Goal: Transaction & Acquisition: Purchase product/service

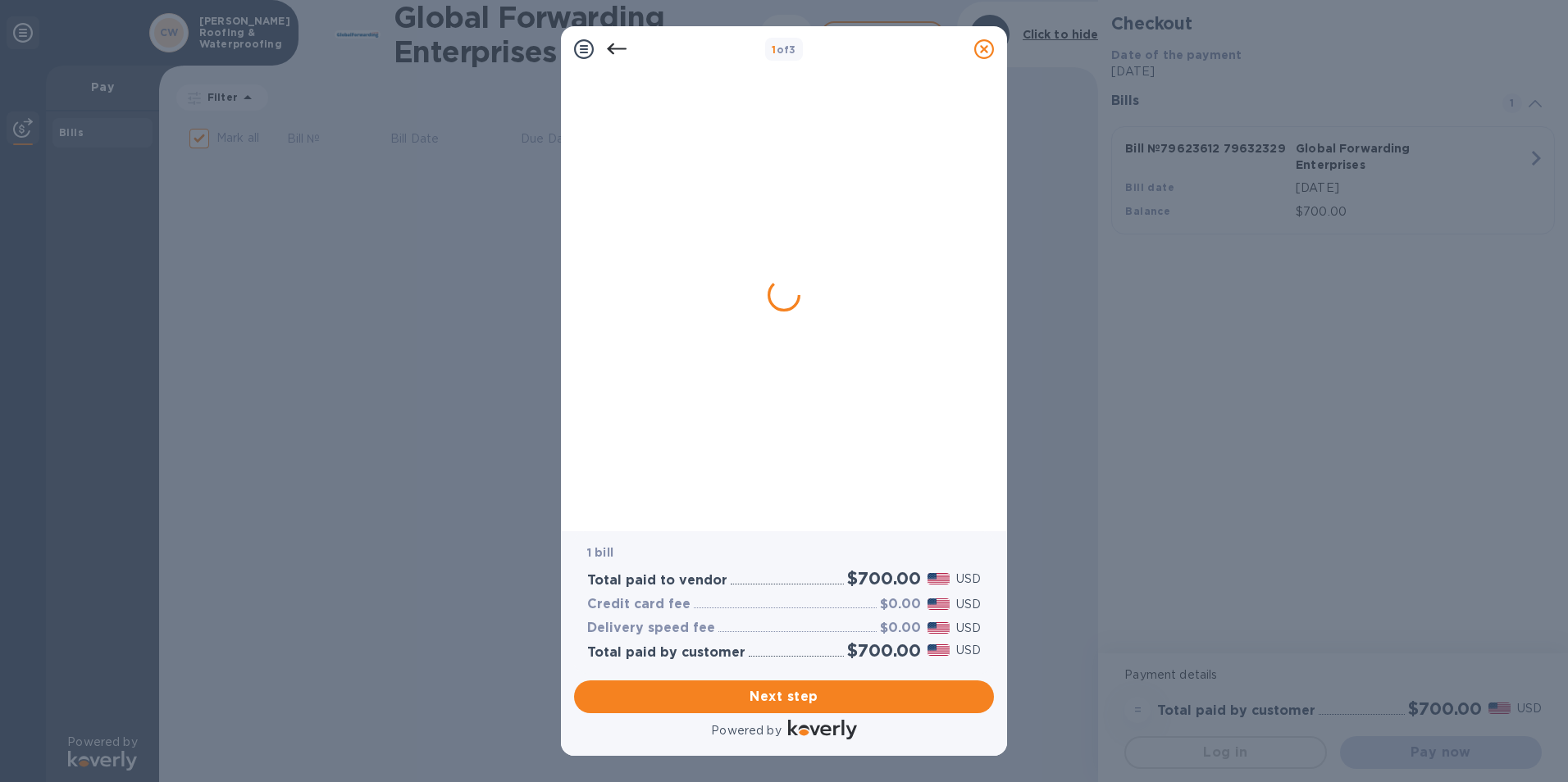
checkbox input "true"
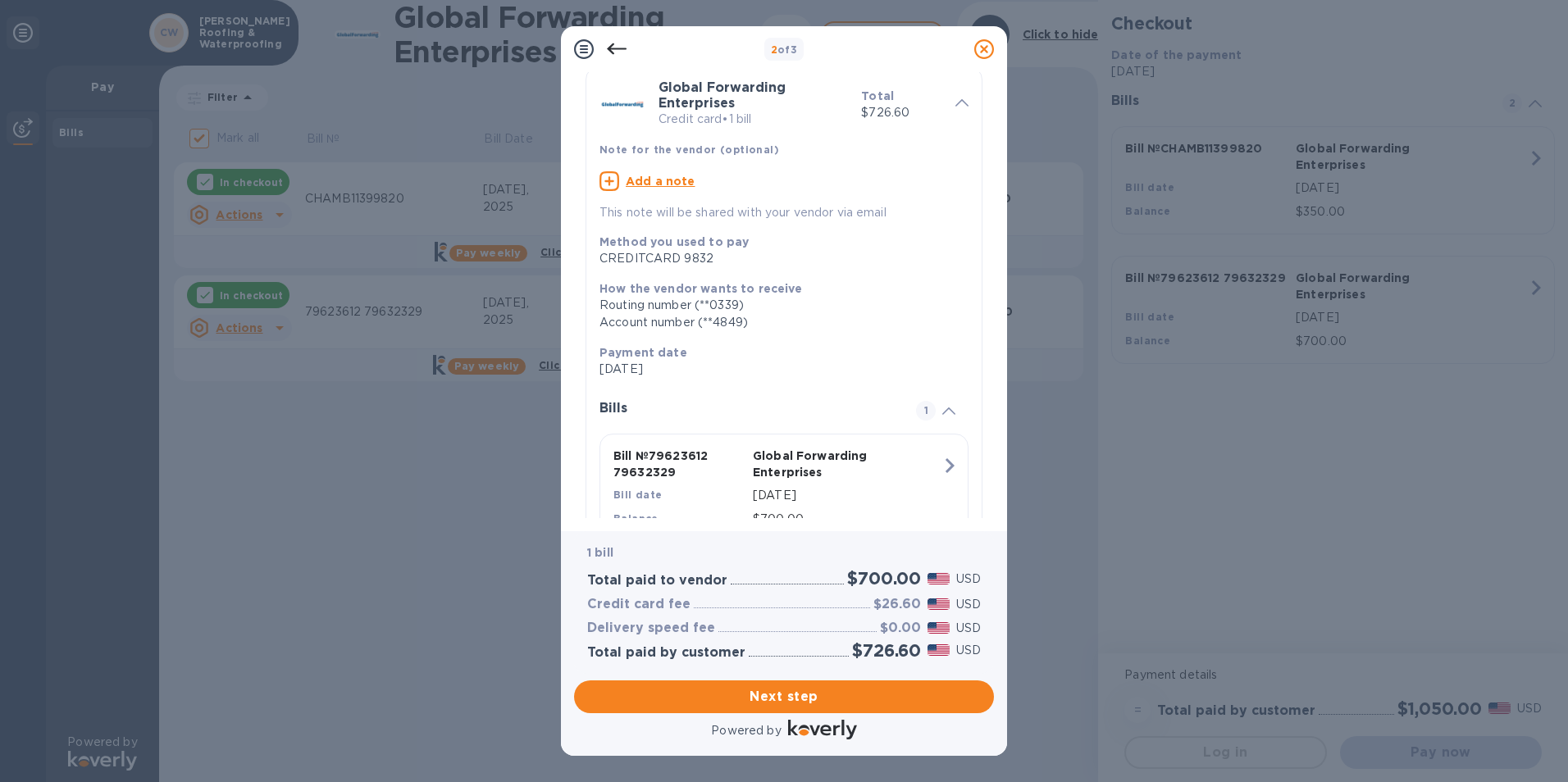
scroll to position [129, 0]
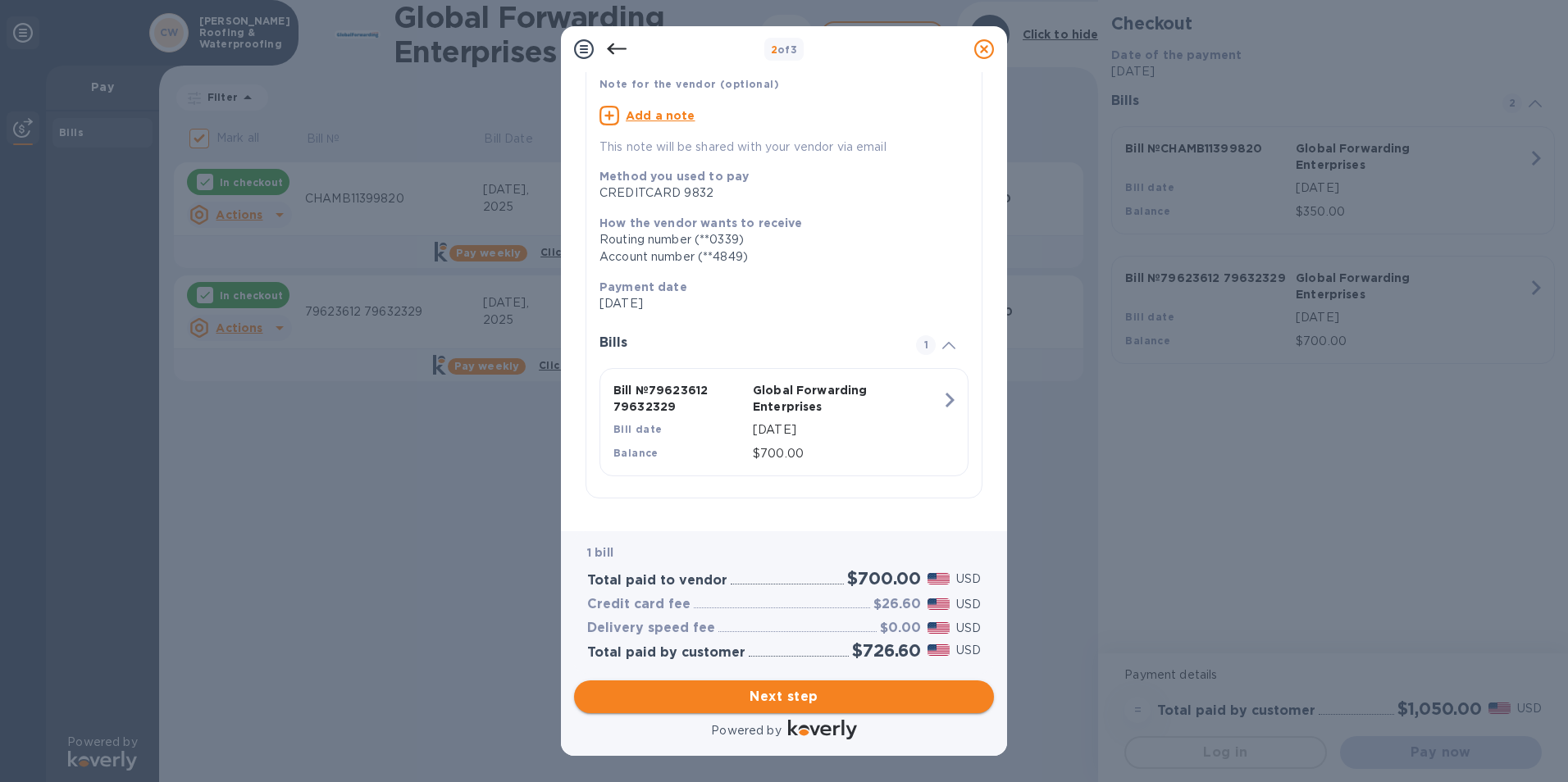
click at [795, 703] on span "Next step" at bounding box center [784, 697] width 394 height 20
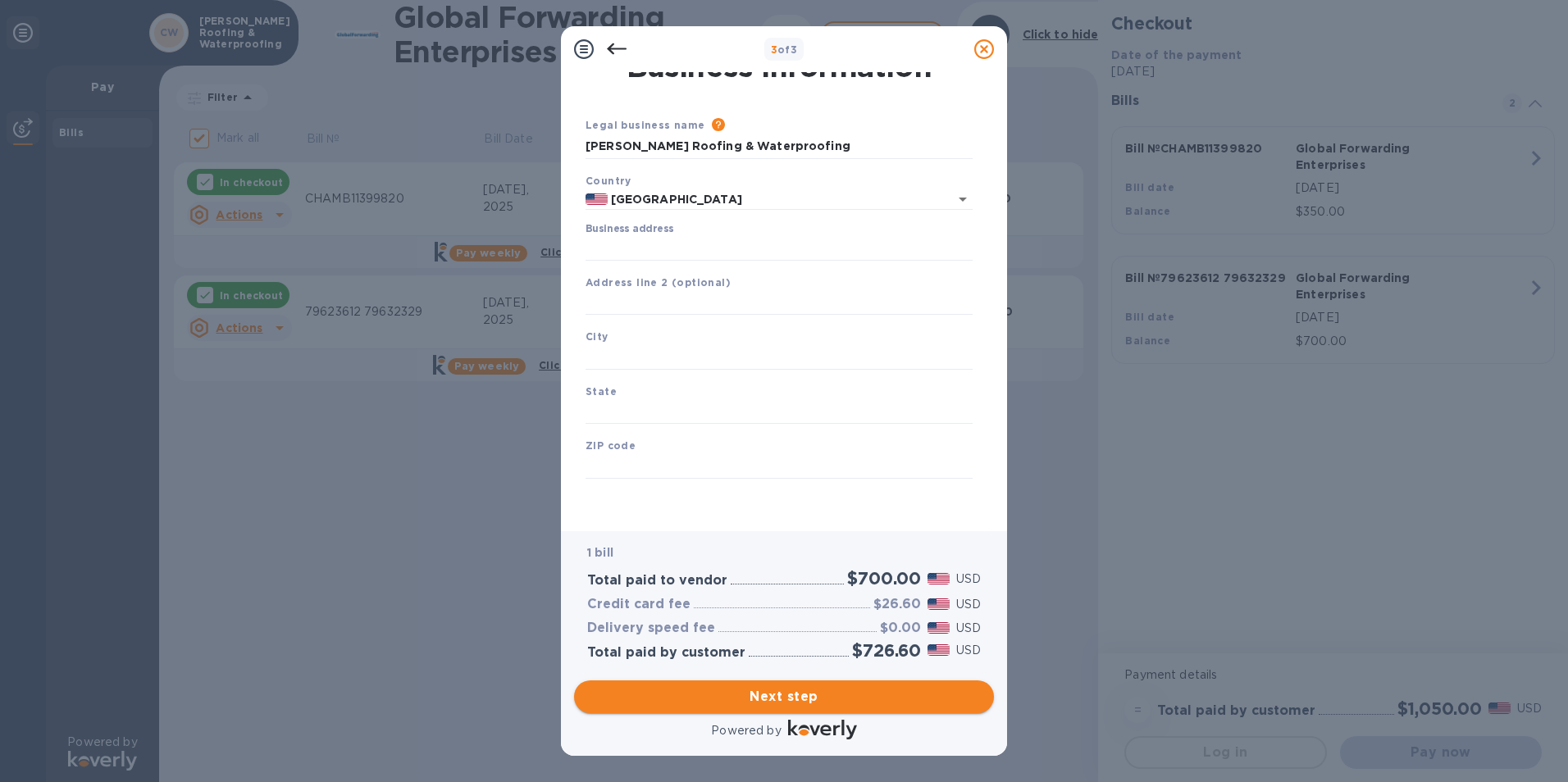
scroll to position [20, 0]
click at [707, 250] on input "Business address" at bounding box center [778, 249] width 387 height 24
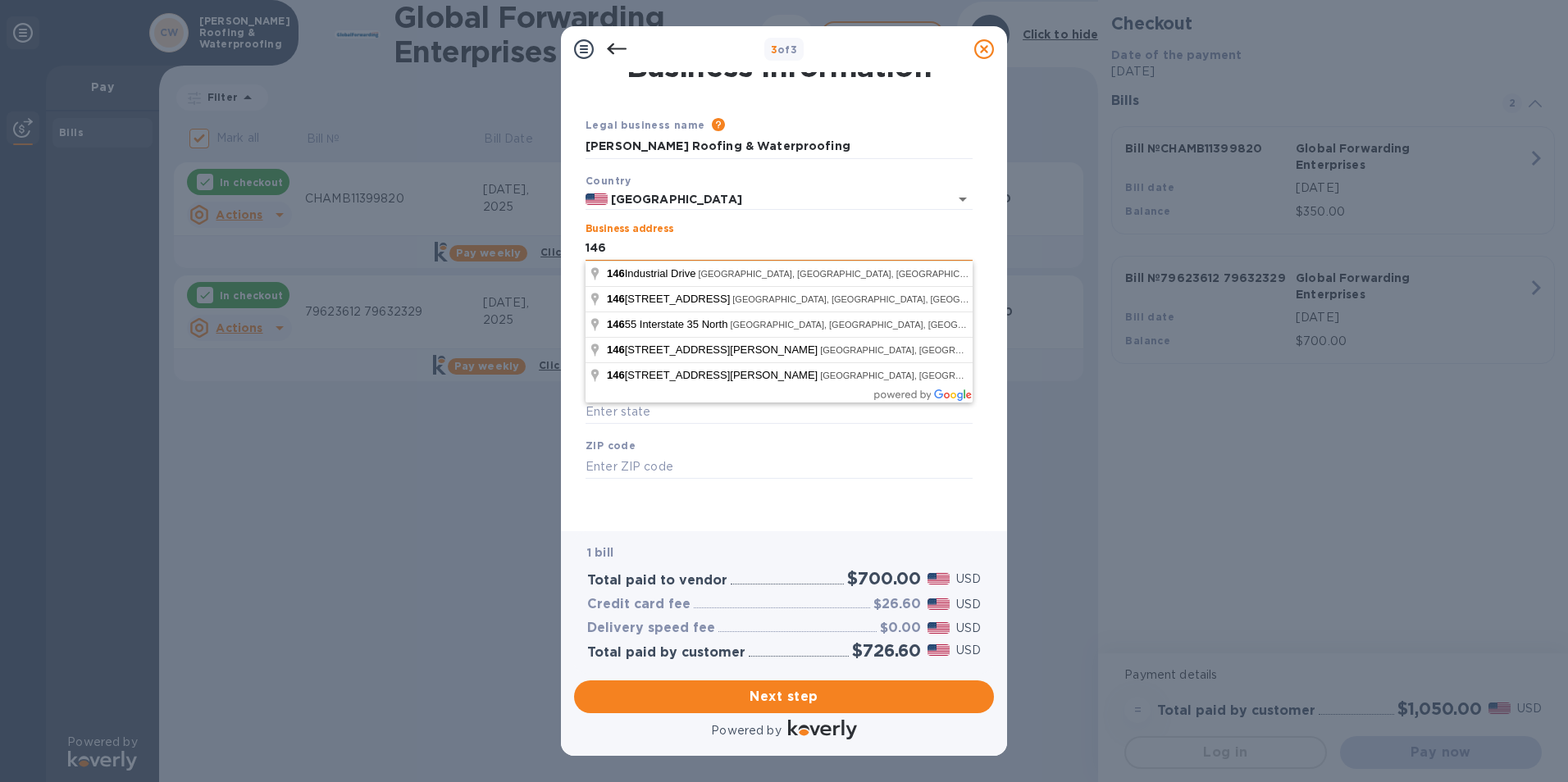
type input "146 Industrial Drive"
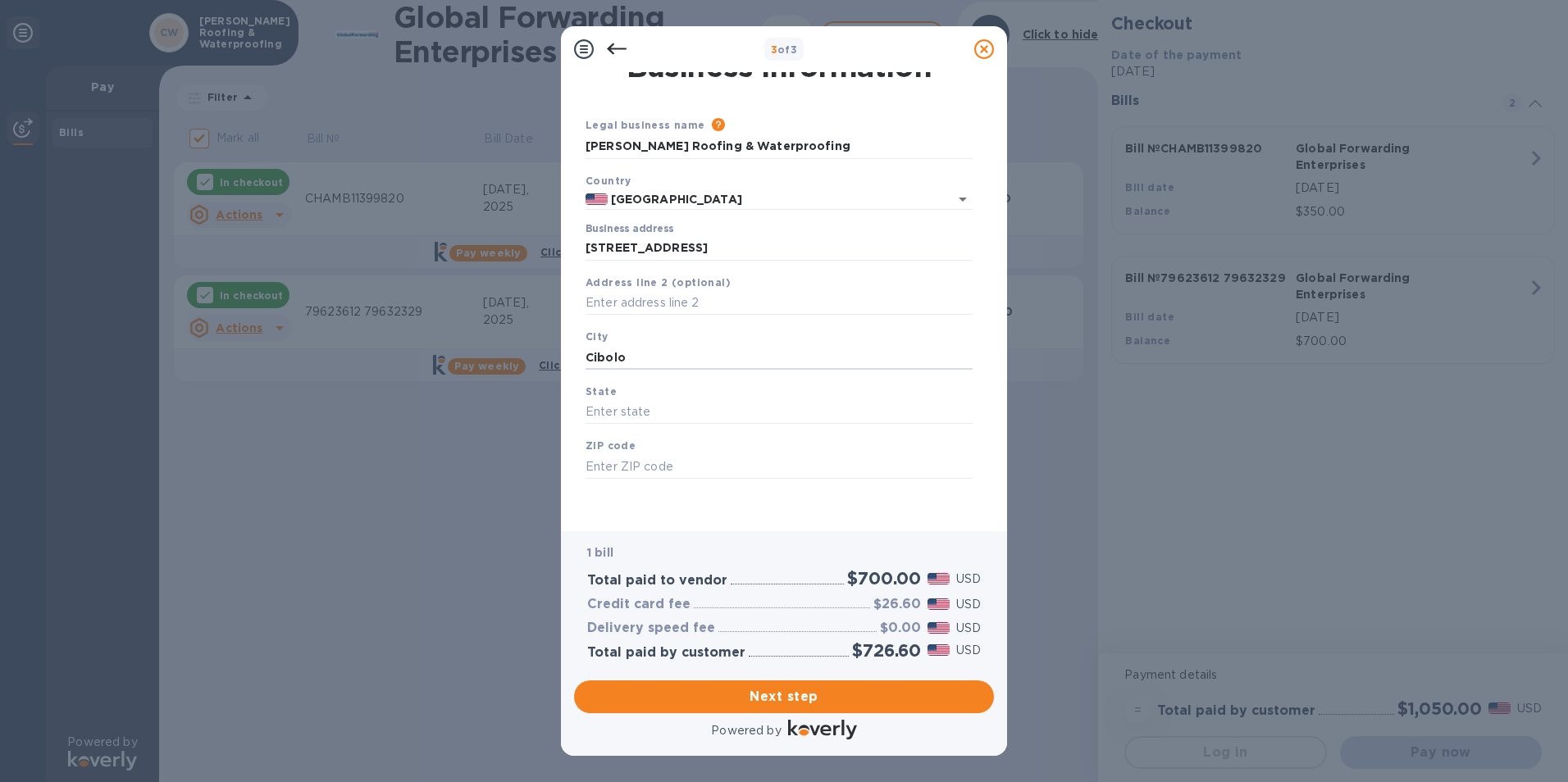
type input "Cibolo"
type input "Texas"
type input "78108"
click at [815, 697] on span "Next step" at bounding box center [784, 697] width 394 height 20
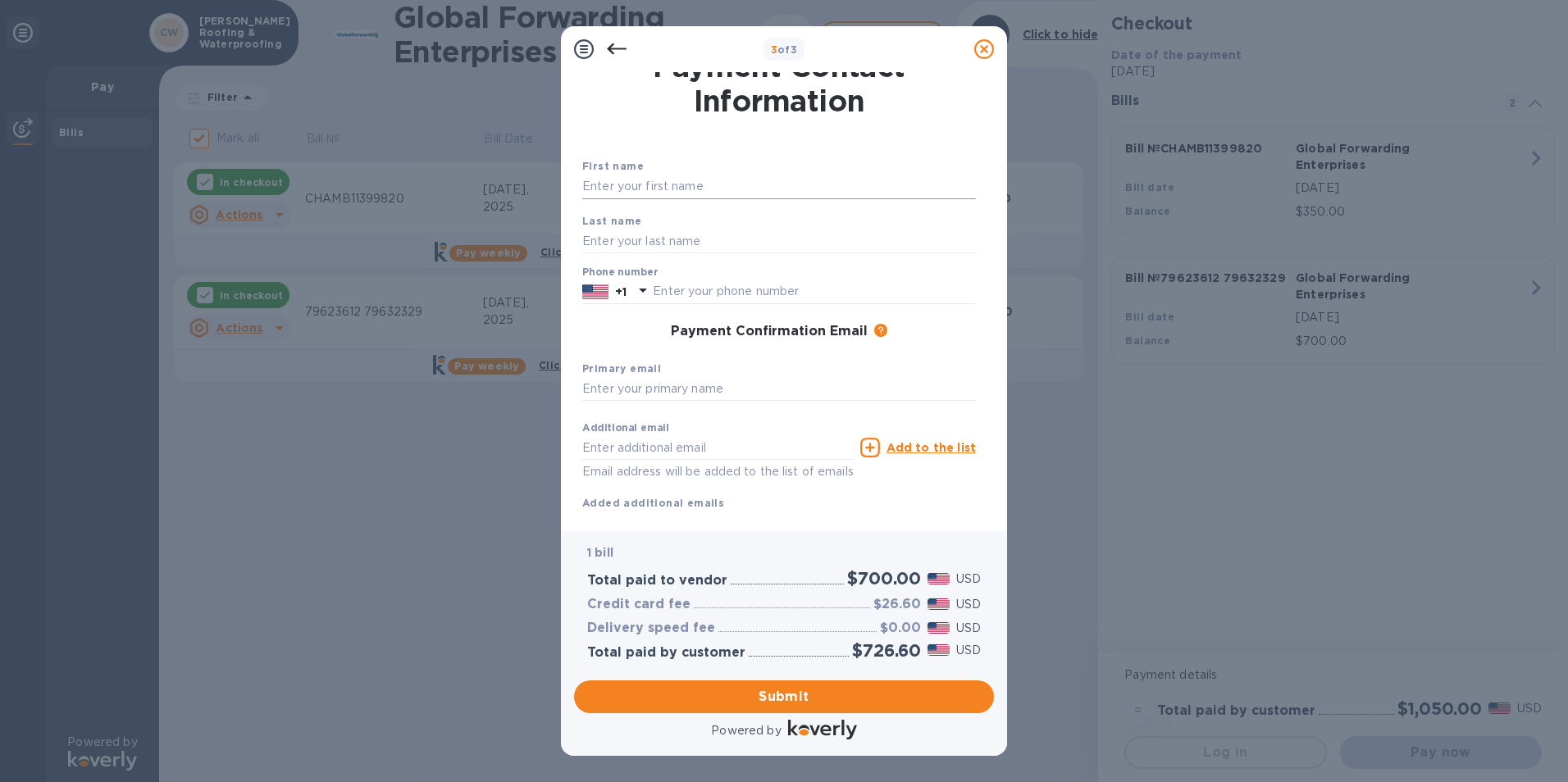
click at [740, 188] on input "text" at bounding box center [778, 187] width 394 height 24
type input "Oscar"
type input "Reyes"
click at [943, 299] on input "text" at bounding box center [814, 292] width 323 height 24
type input "2107013235"
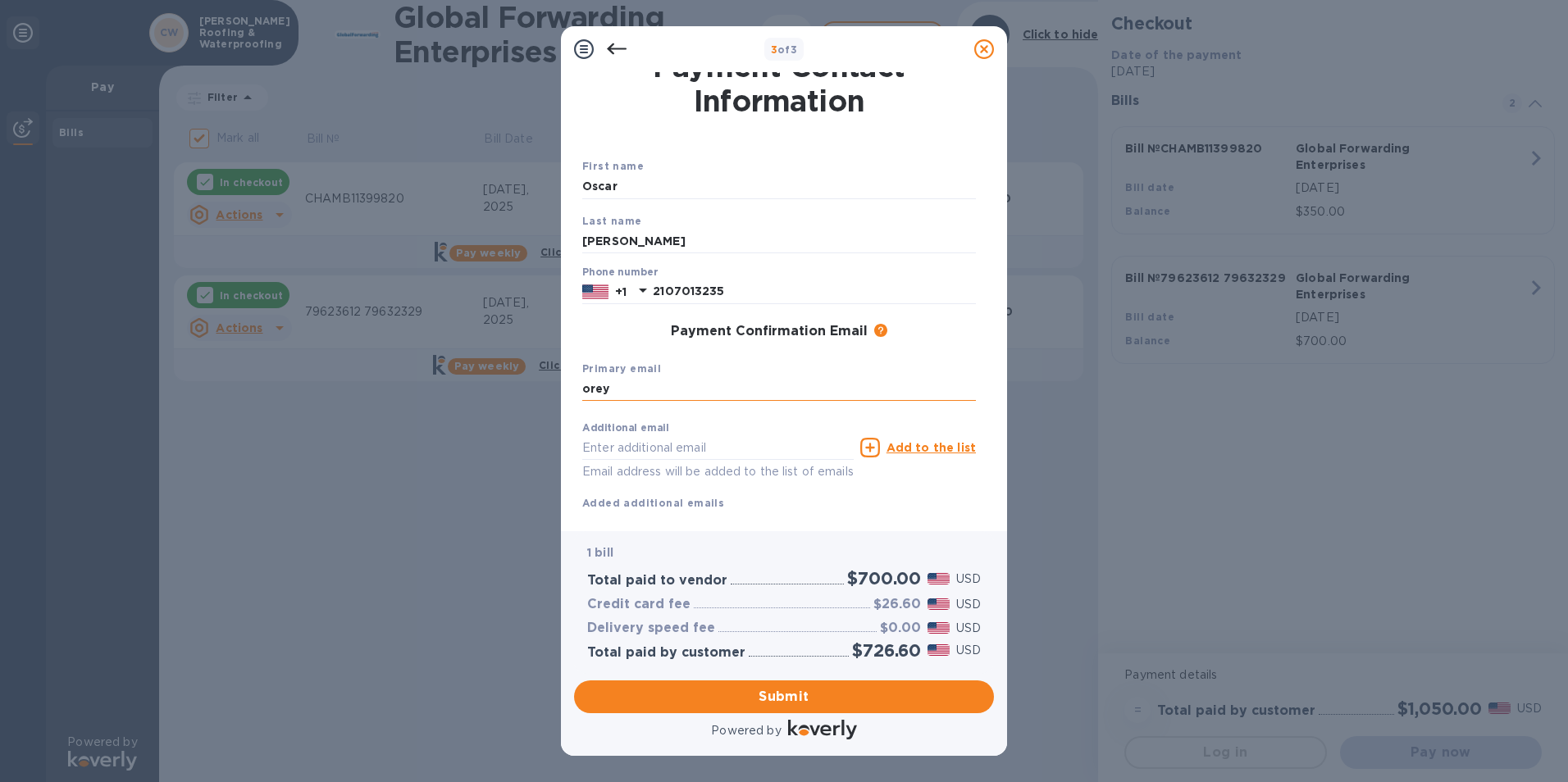
type input "oreyes@chamberlinltd.com"
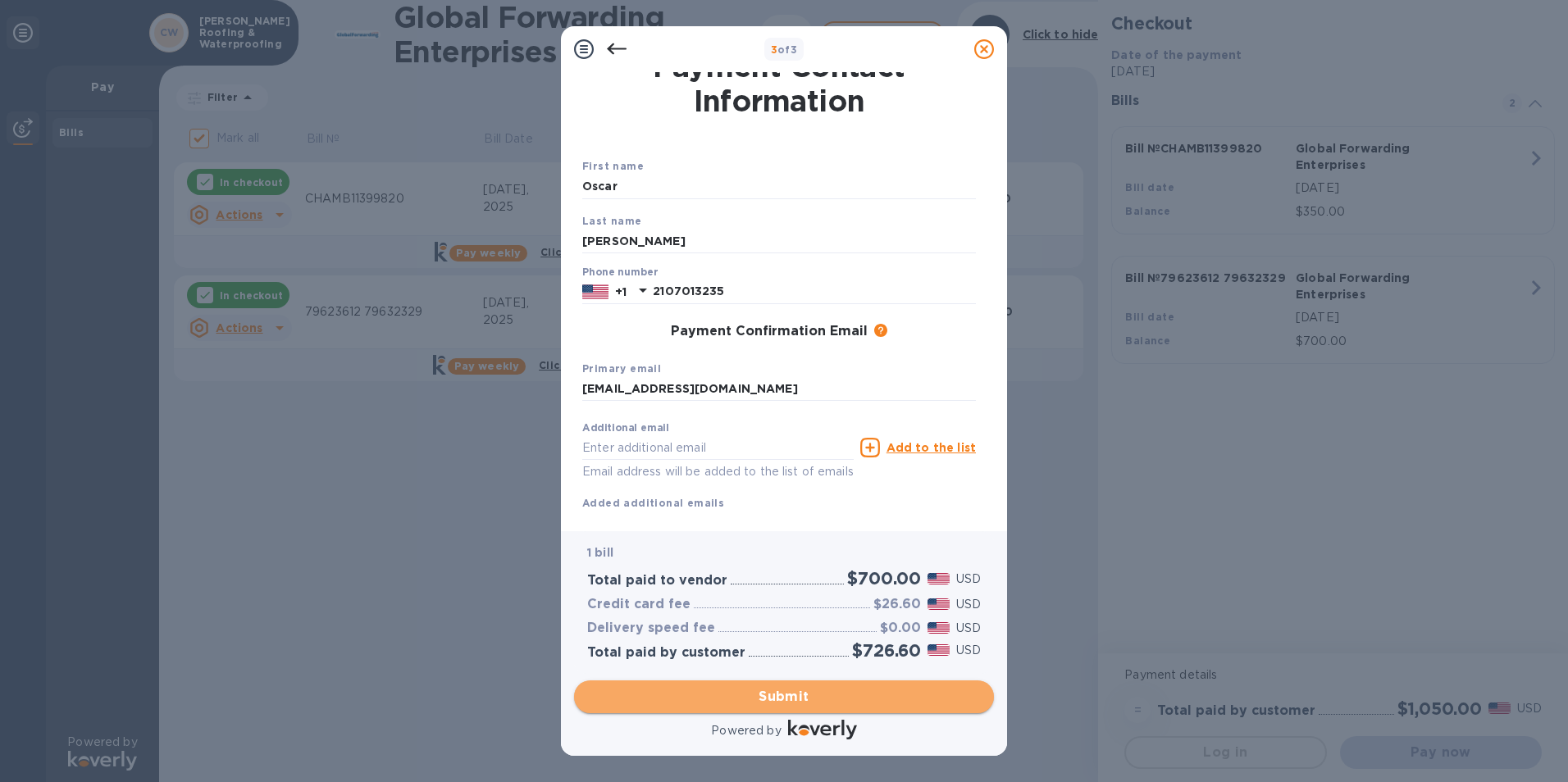
click at [797, 699] on span "Submit" at bounding box center [784, 697] width 394 height 20
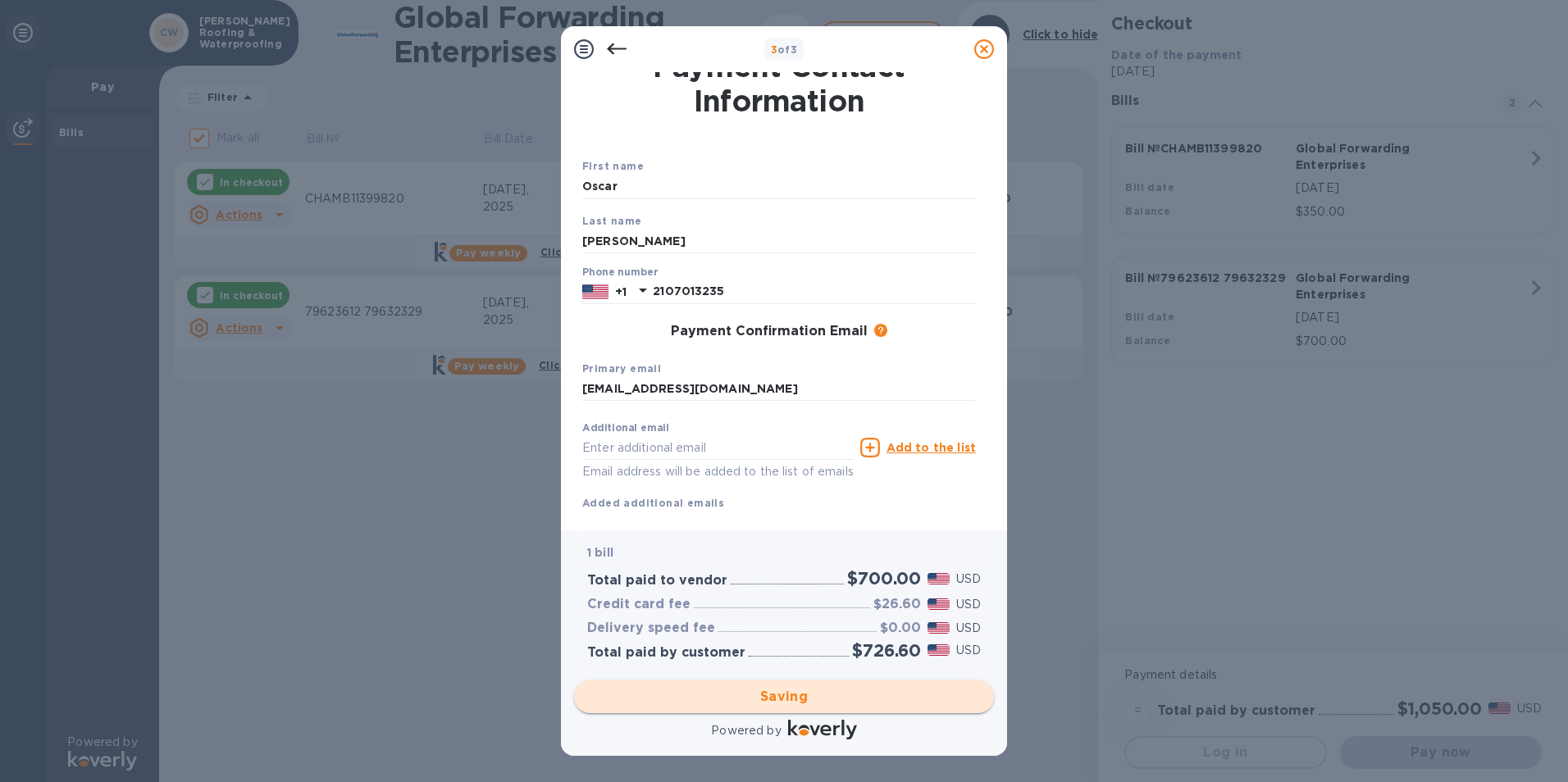
scroll to position [0, 0]
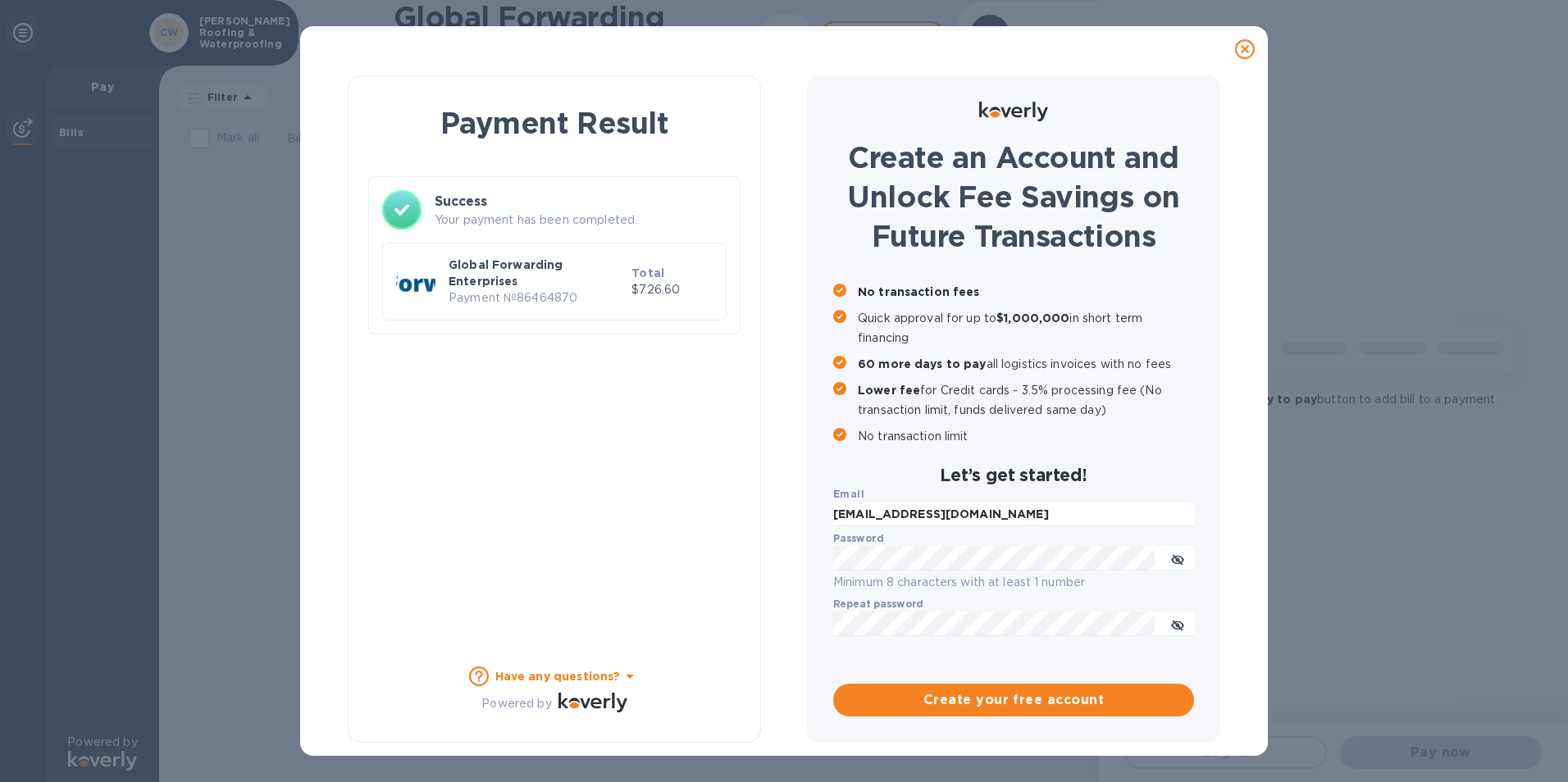
checkbox input "true"
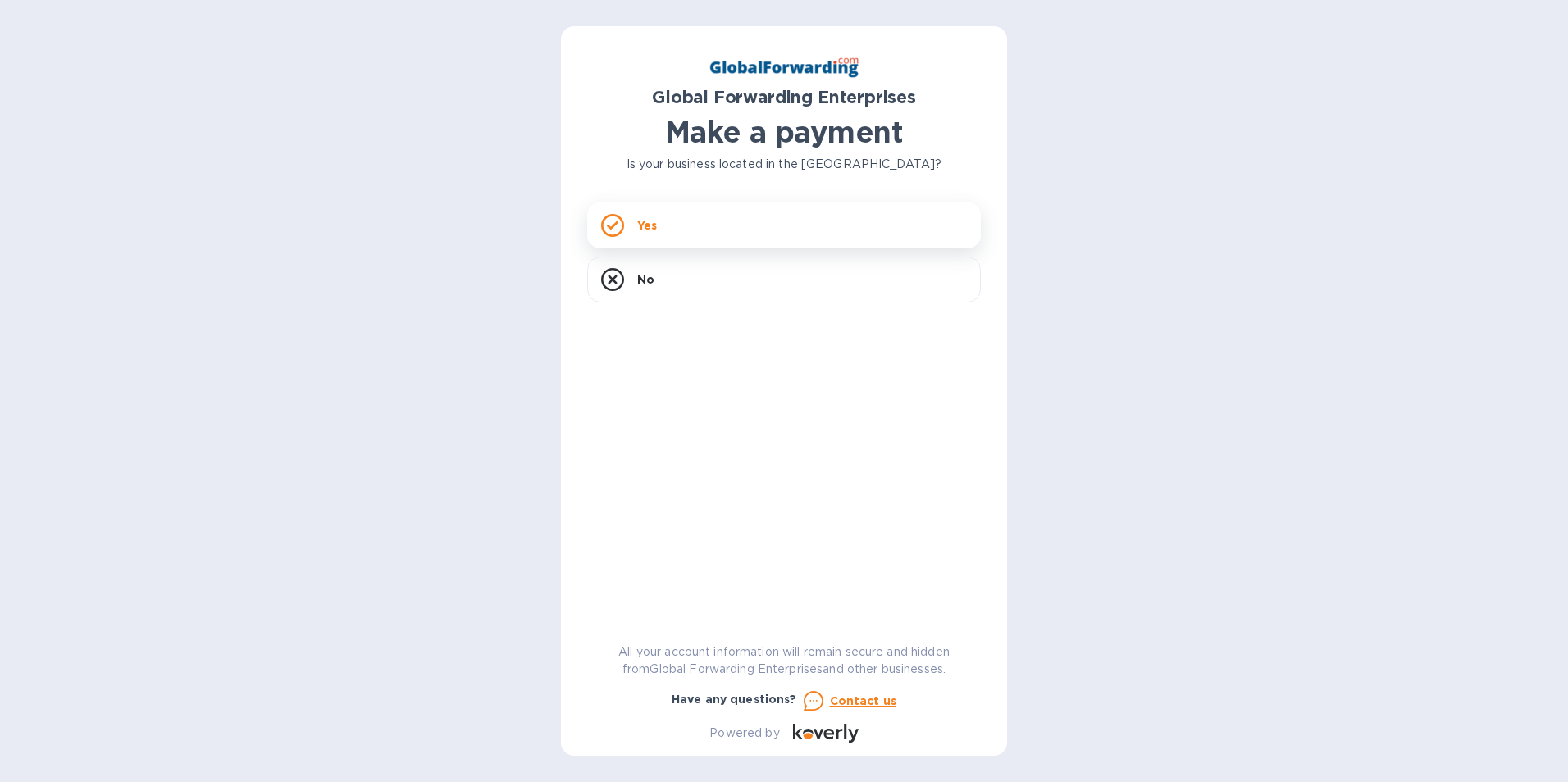
click at [704, 213] on div "Yes" at bounding box center [784, 225] width 394 height 46
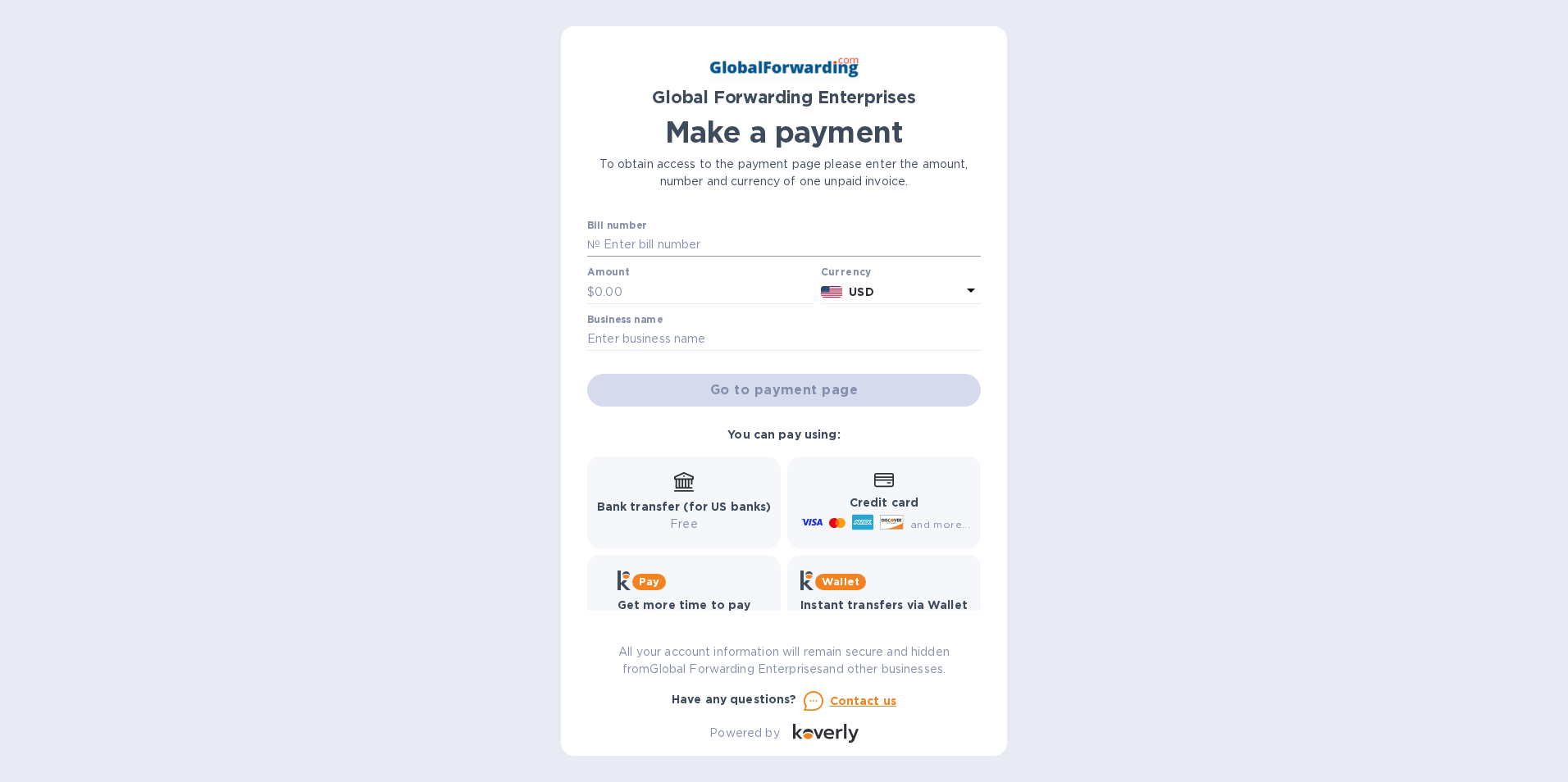
click at [755, 242] on input "text" at bounding box center [790, 245] width 380 height 24
type input "79644977 79644991"
click at [689, 286] on input "text" at bounding box center [705, 292] width 220 height 24
type input "700.00"
click at [677, 338] on input "text" at bounding box center [784, 339] width 394 height 24
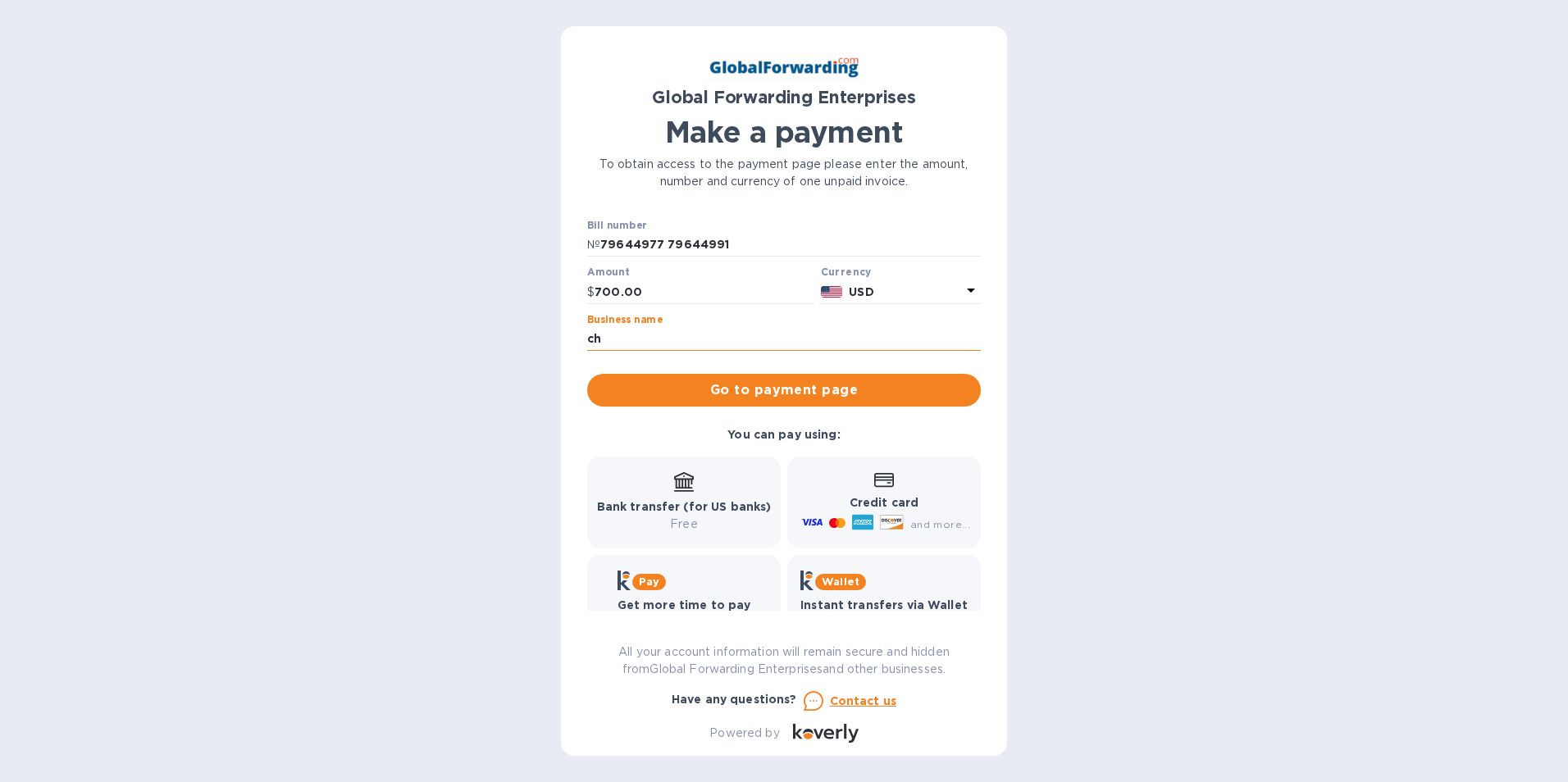
type input "Chamberlin Roofing & Waterproofing"
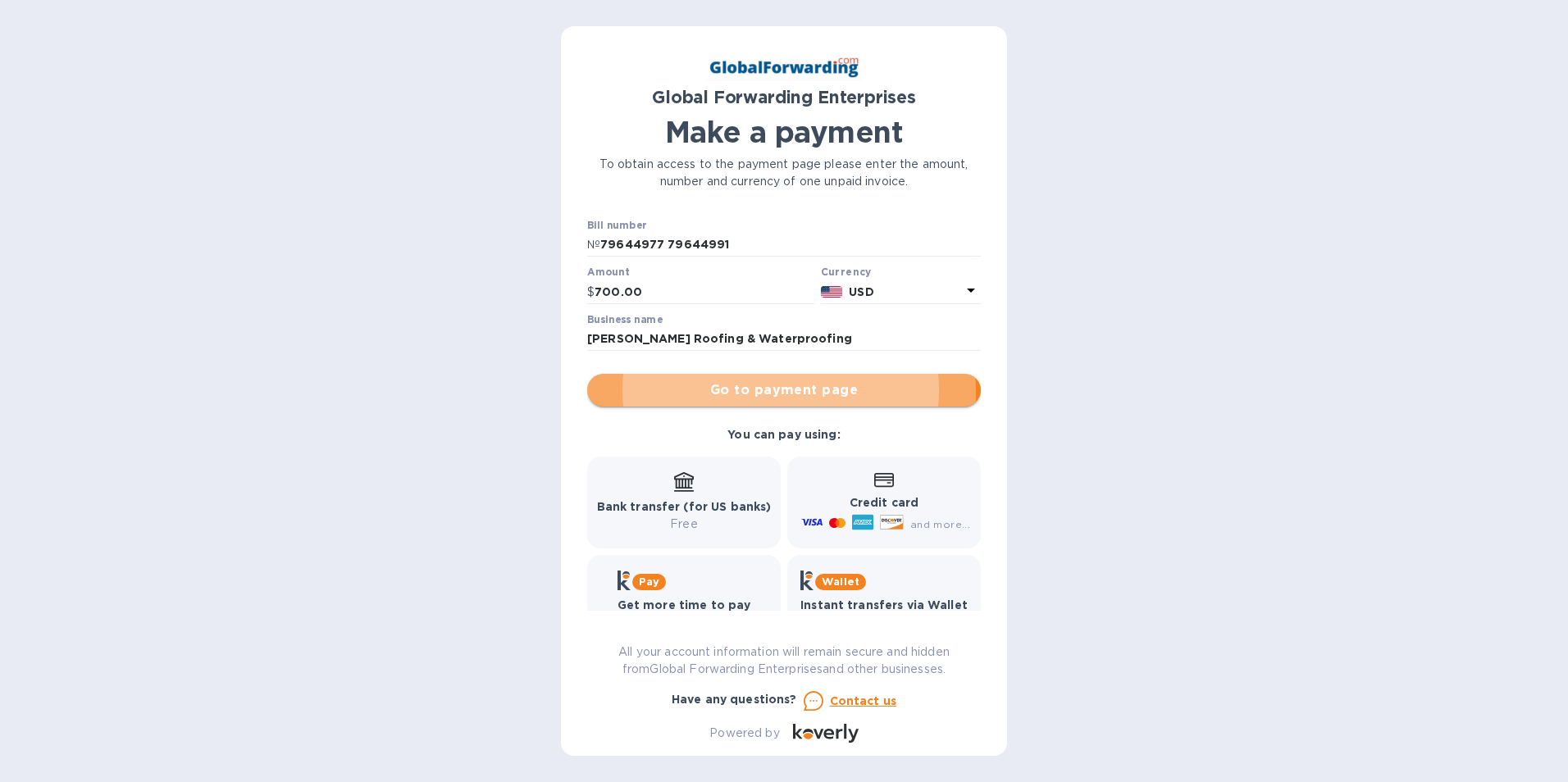
click at [732, 393] on span "Go to payment page" at bounding box center [784, 390] width 367 height 20
